Goal: Navigation & Orientation: Find specific page/section

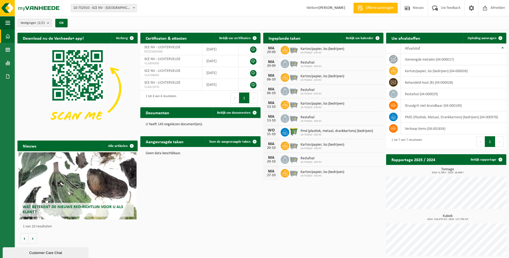
click at [11, 36] on link "Dashboard" at bounding box center [7, 36] width 15 height 13
click at [9, 48] on span at bounding box center [7, 49] width 5 height 13
